Goal: Task Accomplishment & Management: Manage account settings

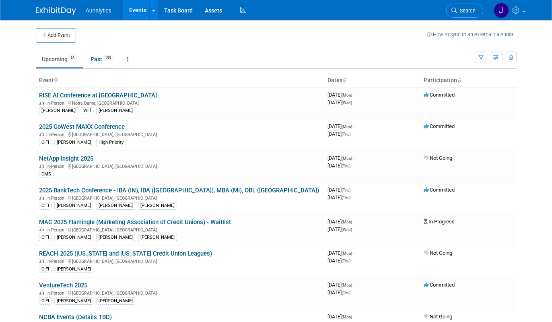
click at [161, 166] on div "In-Person Las Vegas, NV" at bounding box center [180, 166] width 282 height 6
click at [481, 52] on button "button" at bounding box center [481, 57] width 12 height 12
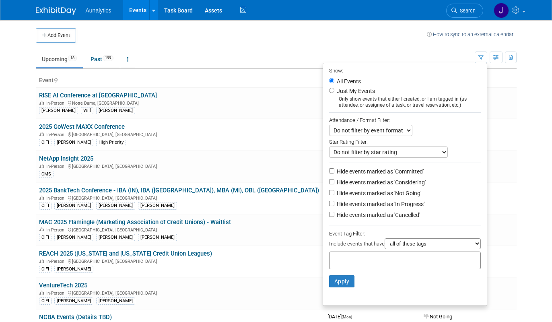
click at [347, 196] on label "Hide events marked as 'Not Going'" at bounding box center [378, 193] width 86 height 8
click at [334, 195] on input "Hide events marked as 'Not Going'" at bounding box center [331, 192] width 5 height 5
checkbox input "true"
click at [335, 281] on button "Apply" at bounding box center [342, 281] width 26 height 12
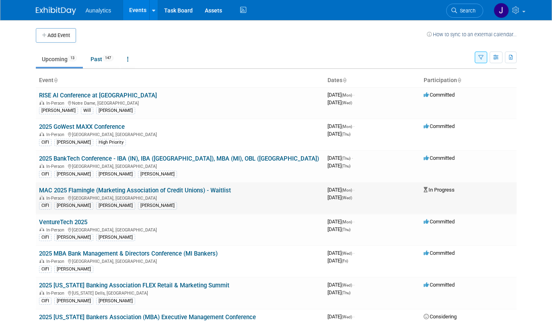
click at [204, 191] on link "MAC 2025 Flamingle (Marketing Association of Credit Unions) - Waitlist" at bounding box center [135, 190] width 192 height 7
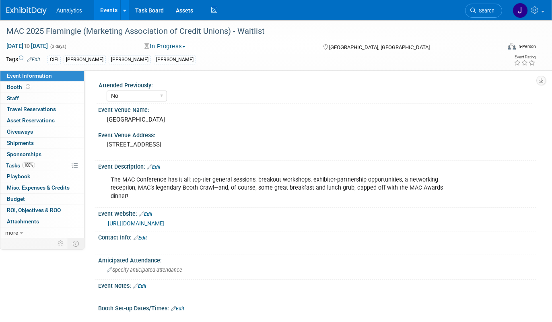
select select "No"
click at [179, 47] on button "In Progress" at bounding box center [165, 46] width 47 height 8
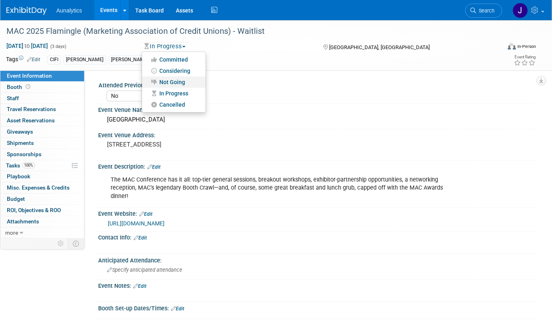
click at [177, 84] on link "Not Going" at bounding box center [174, 81] width 64 height 11
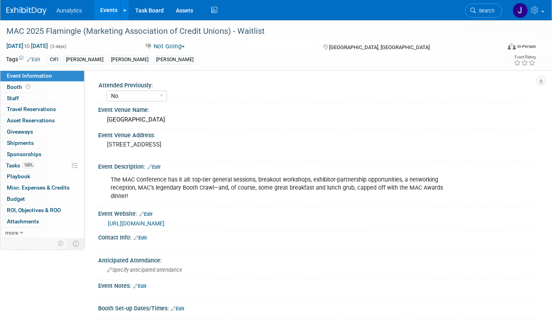
click at [183, 50] on button "Not Going" at bounding box center [165, 46] width 47 height 8
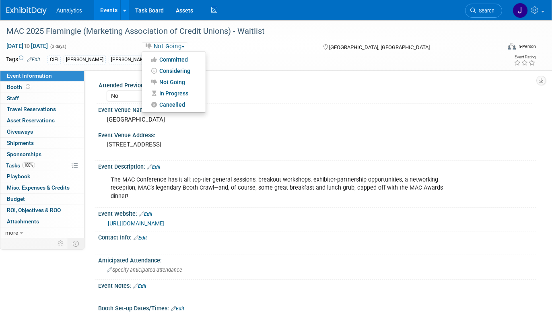
click at [118, 66] on div "Tags Edit CIFI Drew Dan Bobby Event Rating" at bounding box center [271, 61] width 542 height 14
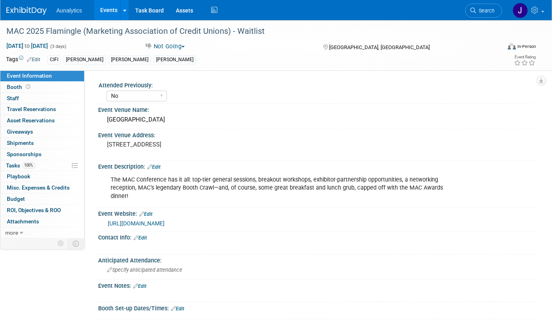
click at [113, 9] on link "Events" at bounding box center [108, 10] width 29 height 20
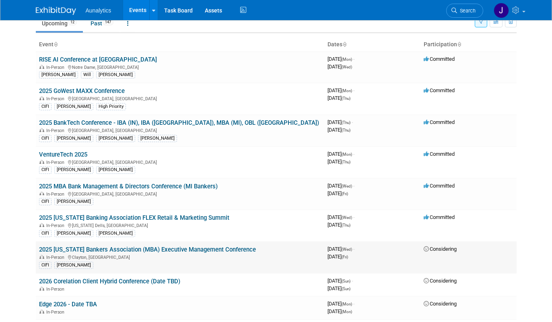
scroll to position [53, 0]
